Goal: Task Accomplishment & Management: Complete application form

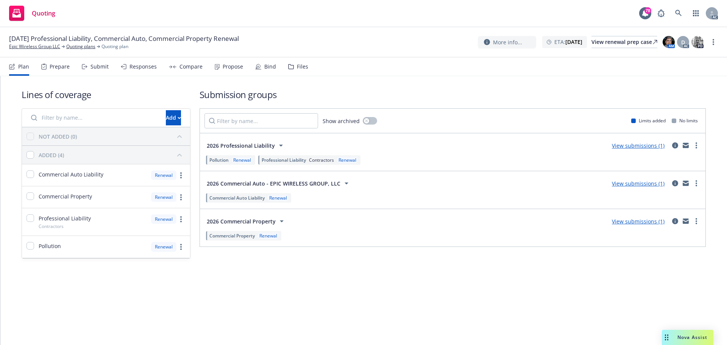
click at [102, 67] on div "Submit" at bounding box center [100, 67] width 18 height 6
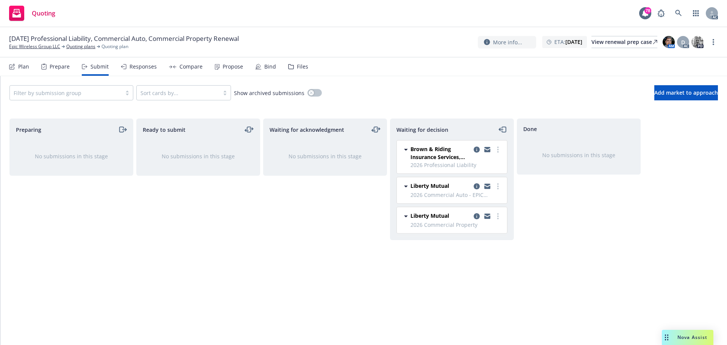
click at [440, 280] on div "Waiting for decision Brown & Riding Insurance Services, Inc. 2026 Professional …" at bounding box center [452, 224] width 124 height 211
click at [297, 233] on div "Waiting for acknowledgment No submissions in this stage" at bounding box center [325, 224] width 124 height 211
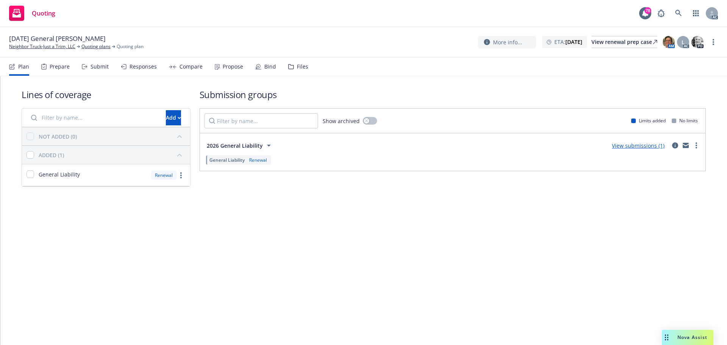
click at [89, 70] on div "Submit" at bounding box center [95, 67] width 27 height 18
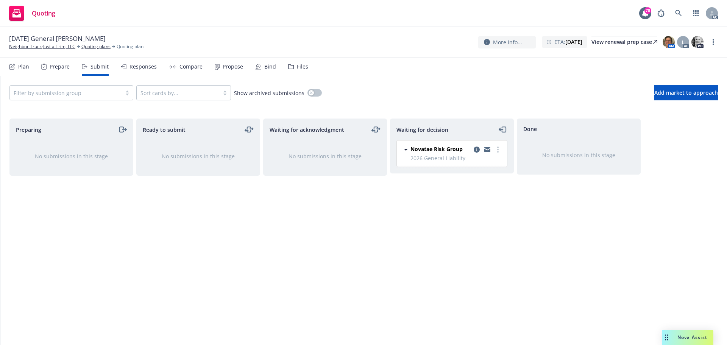
click at [424, 255] on div "Waiting for decision Novatae Risk Group 2026 General Liability Thursday, Octobe…" at bounding box center [452, 224] width 124 height 211
click at [451, 245] on div "Waiting for decision Novatae Risk Group 2026 General Liability Thursday, Octobe…" at bounding box center [452, 224] width 124 height 211
